Goal: Find specific page/section: Find specific page/section

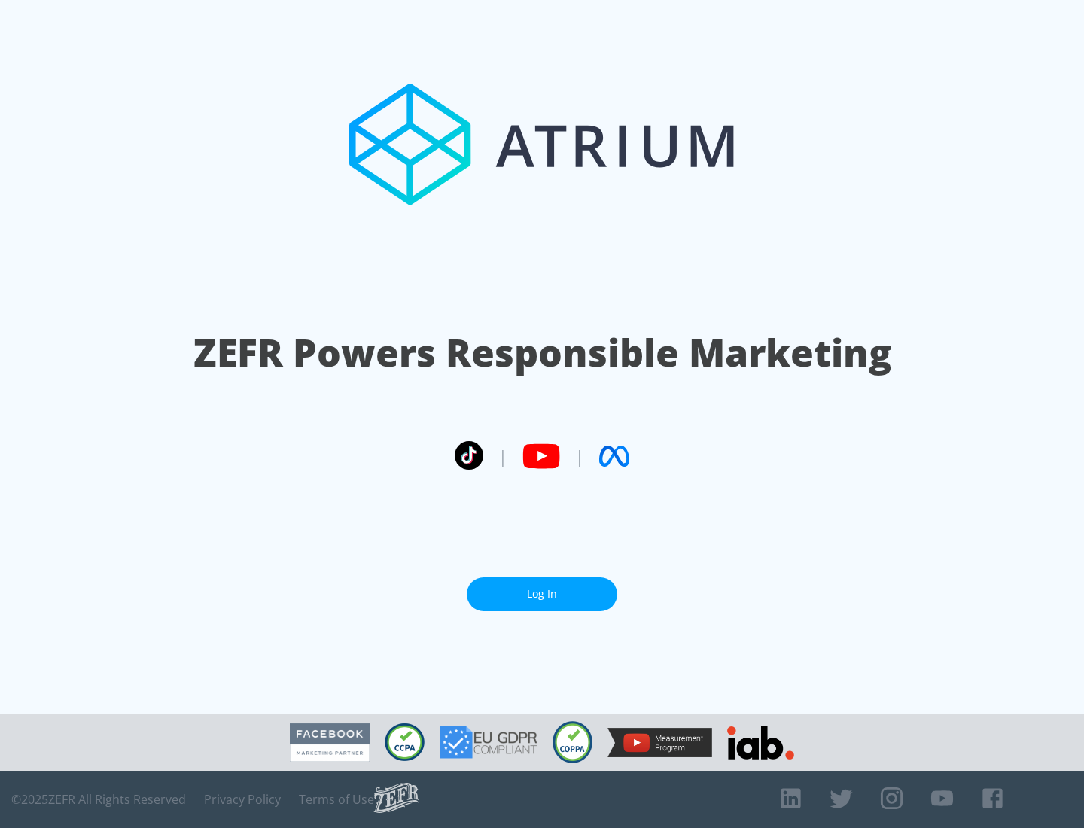
click at [542, 594] on link "Log In" at bounding box center [542, 594] width 151 height 34
